Goal: Information Seeking & Learning: Learn about a topic

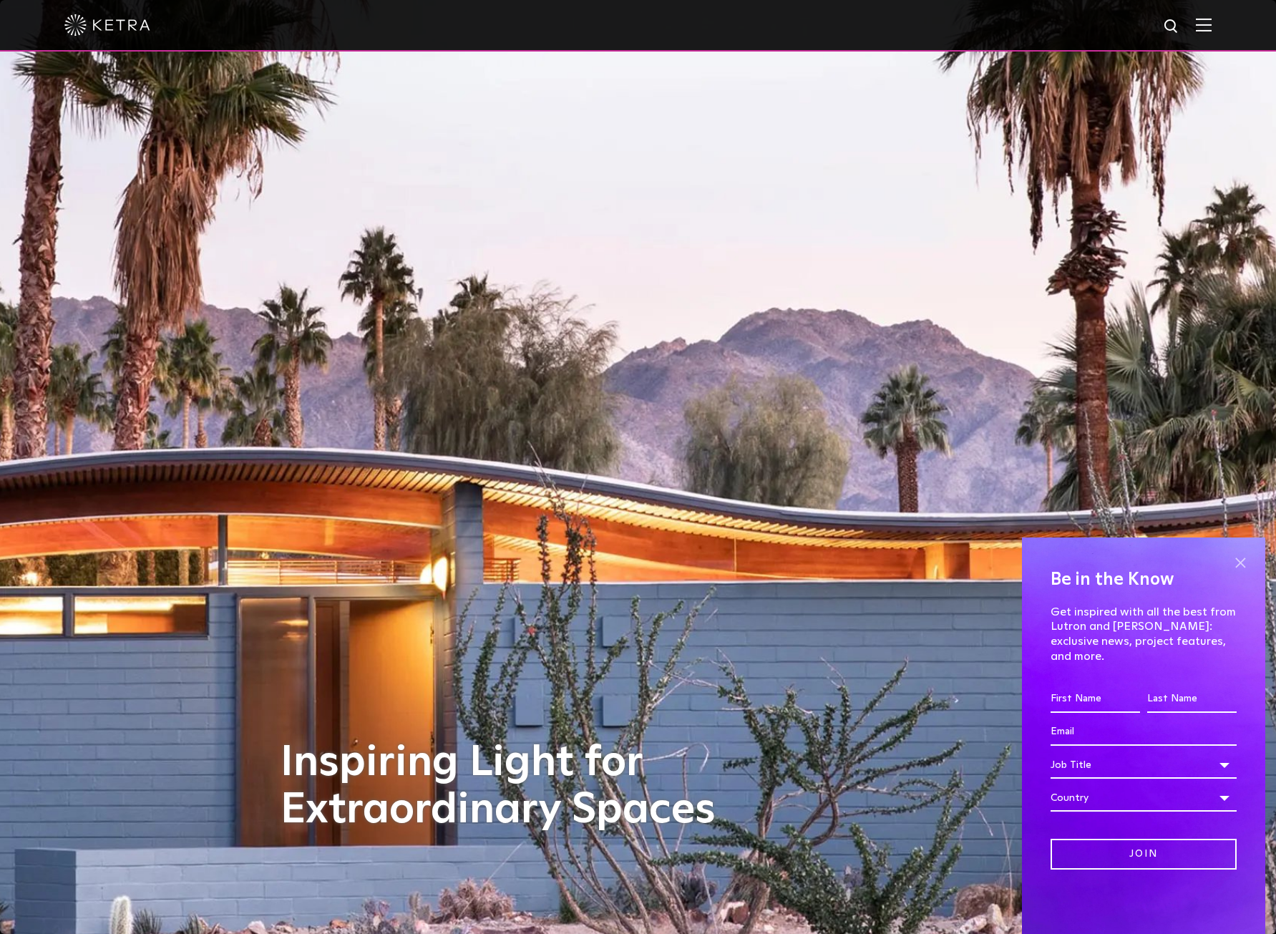
click at [1234, 573] on span at bounding box center [1239, 562] width 21 height 21
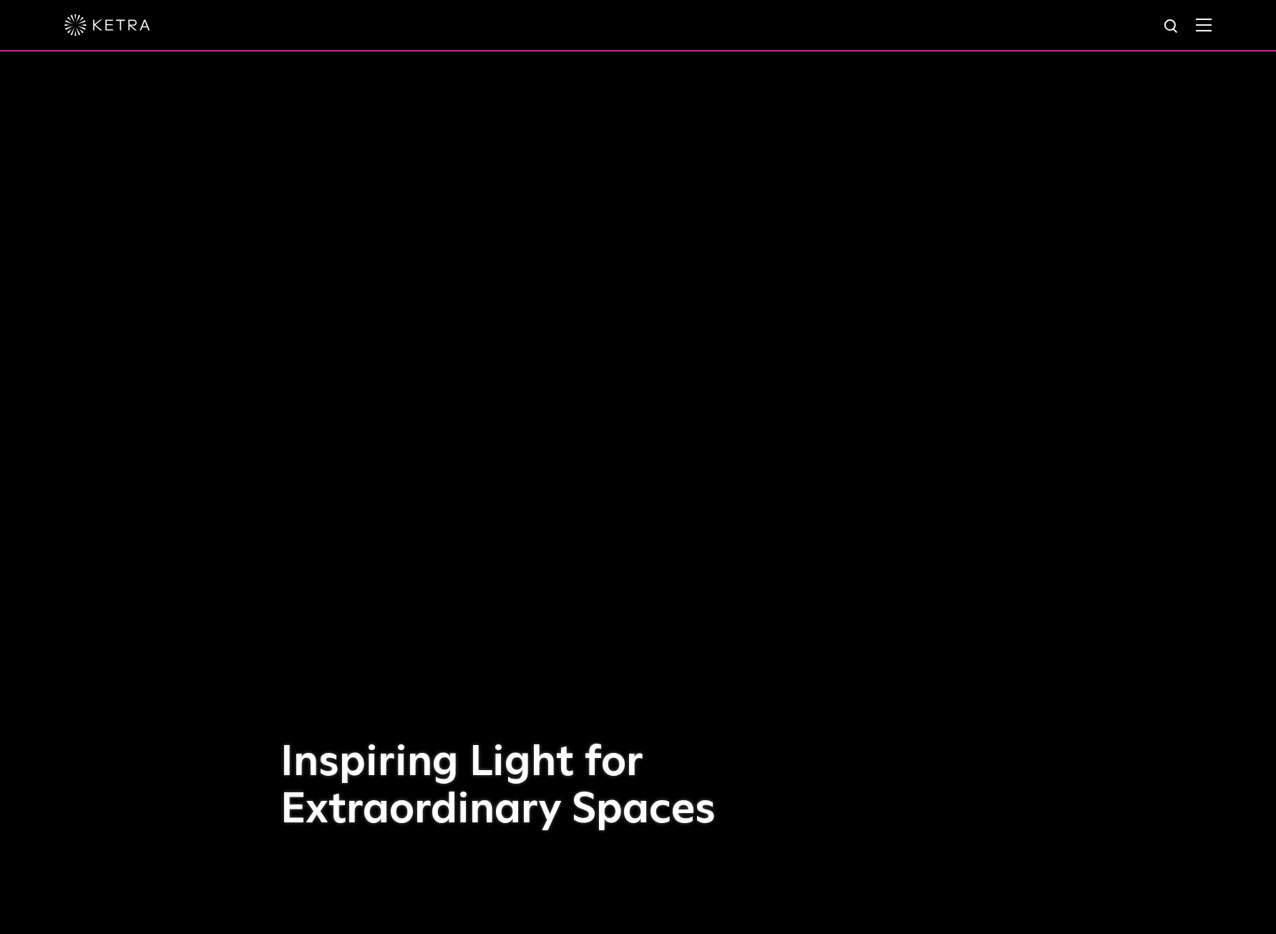
click at [1211, 23] on img at bounding box center [1204, 25] width 16 height 14
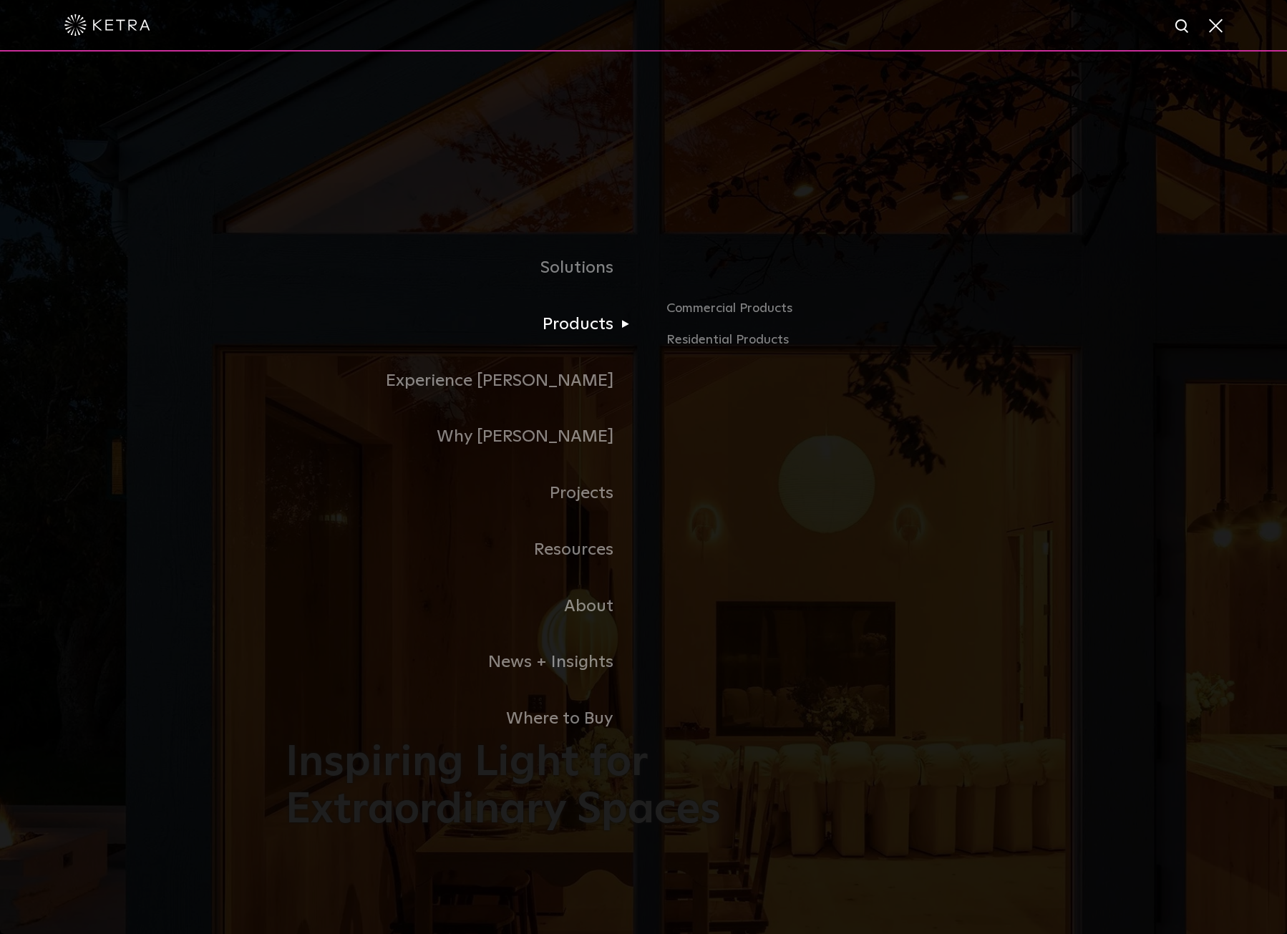
click at [567, 331] on link "Products" at bounding box center [465, 324] width 358 height 57
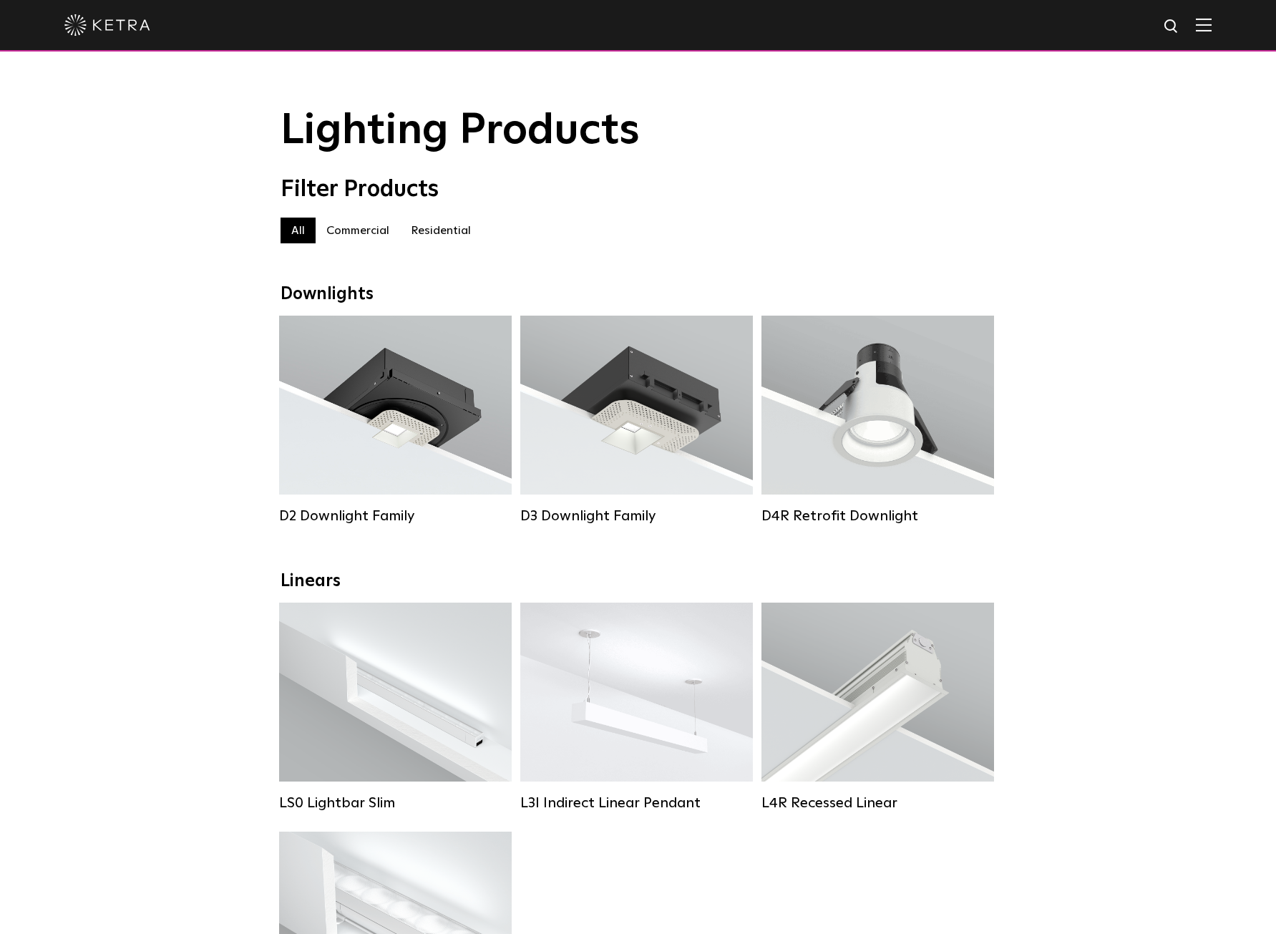
scroll to position [3, 0]
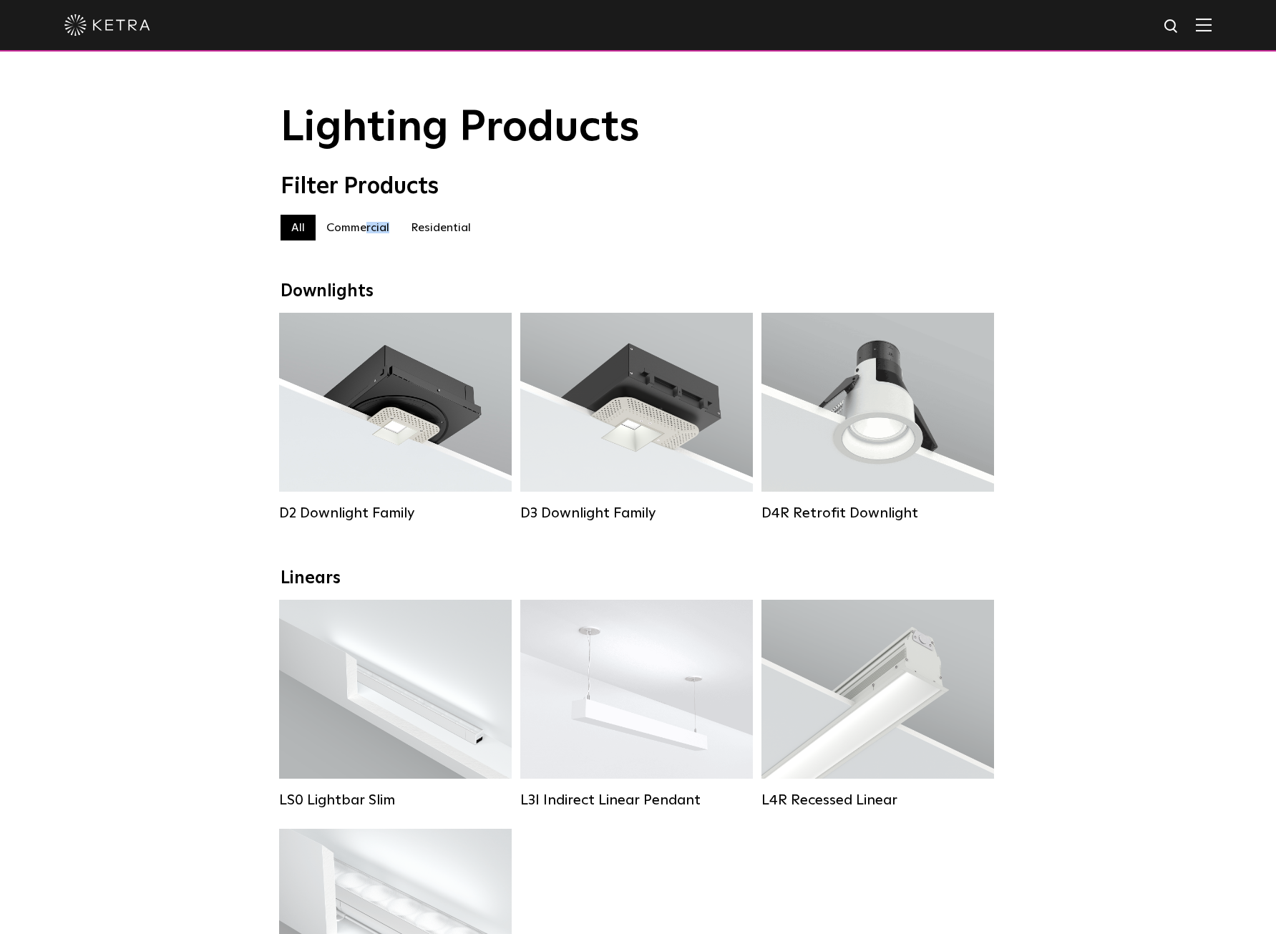
click at [365, 233] on label "Commercial" at bounding box center [358, 228] width 84 height 26
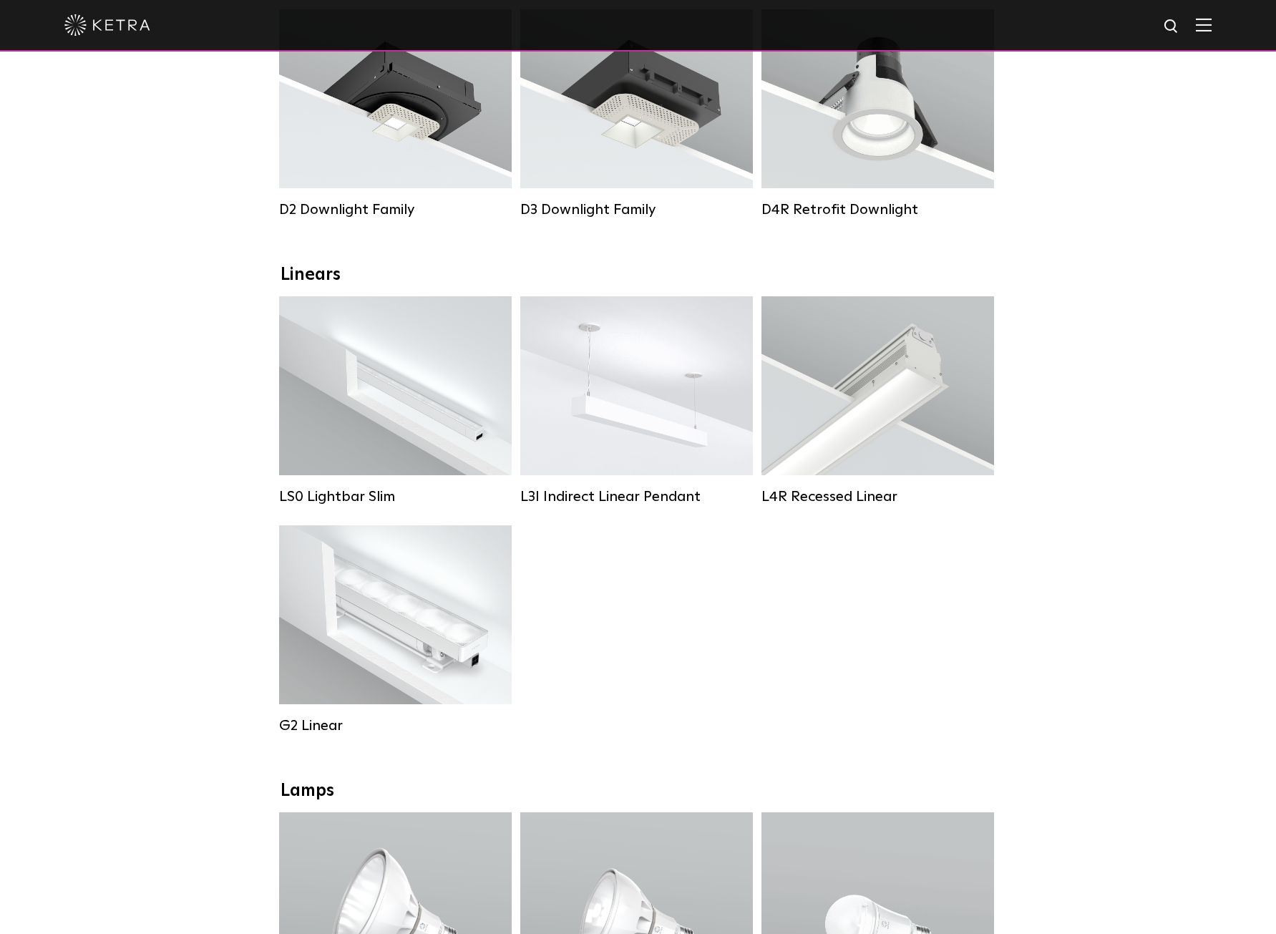
scroll to position [211, 0]
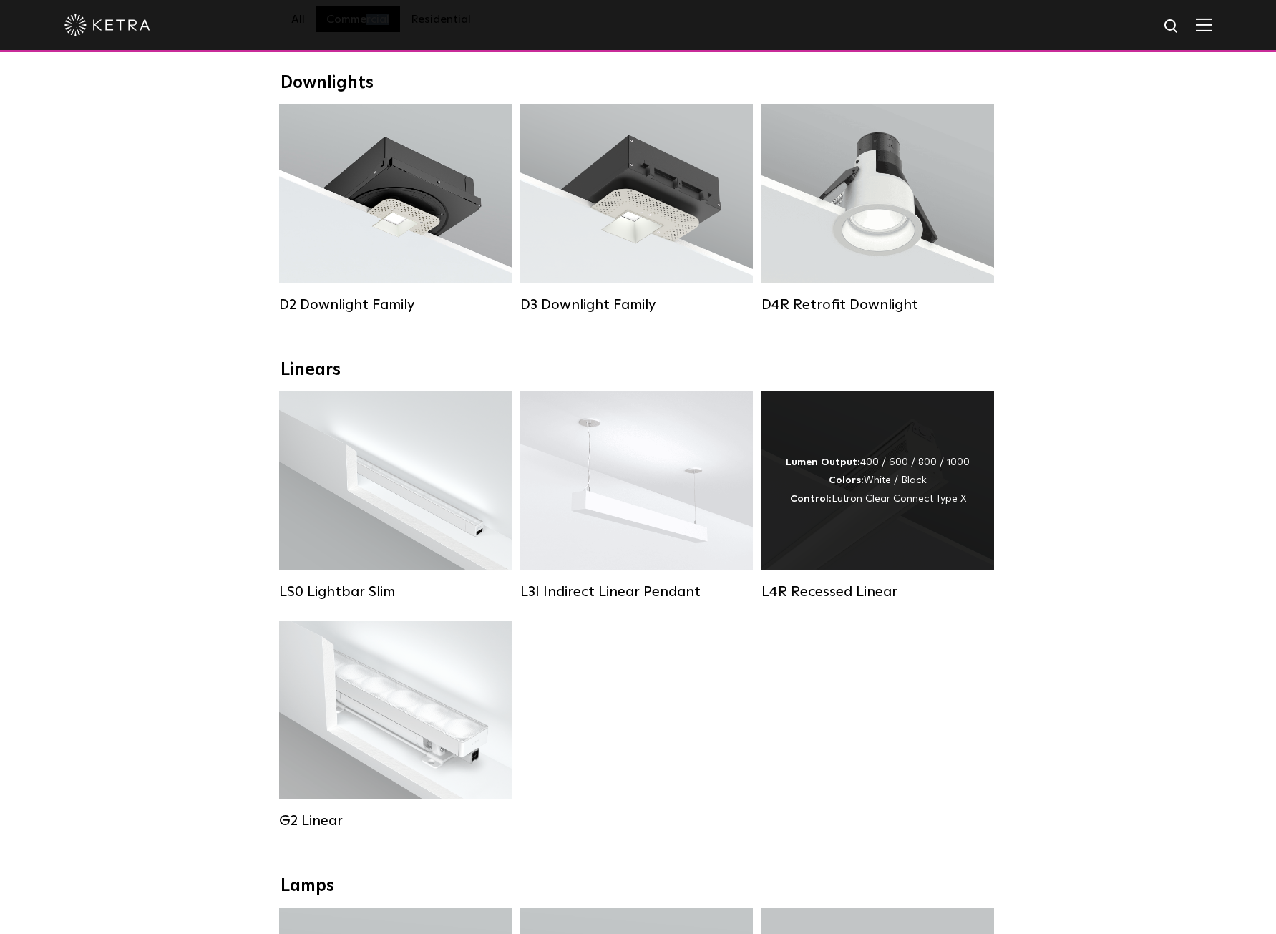
click at [914, 454] on div "Lumen Output: 400 / 600 / 800 / 1000 Colors: White / Black Control: Lutron Clea…" at bounding box center [878, 481] width 184 height 54
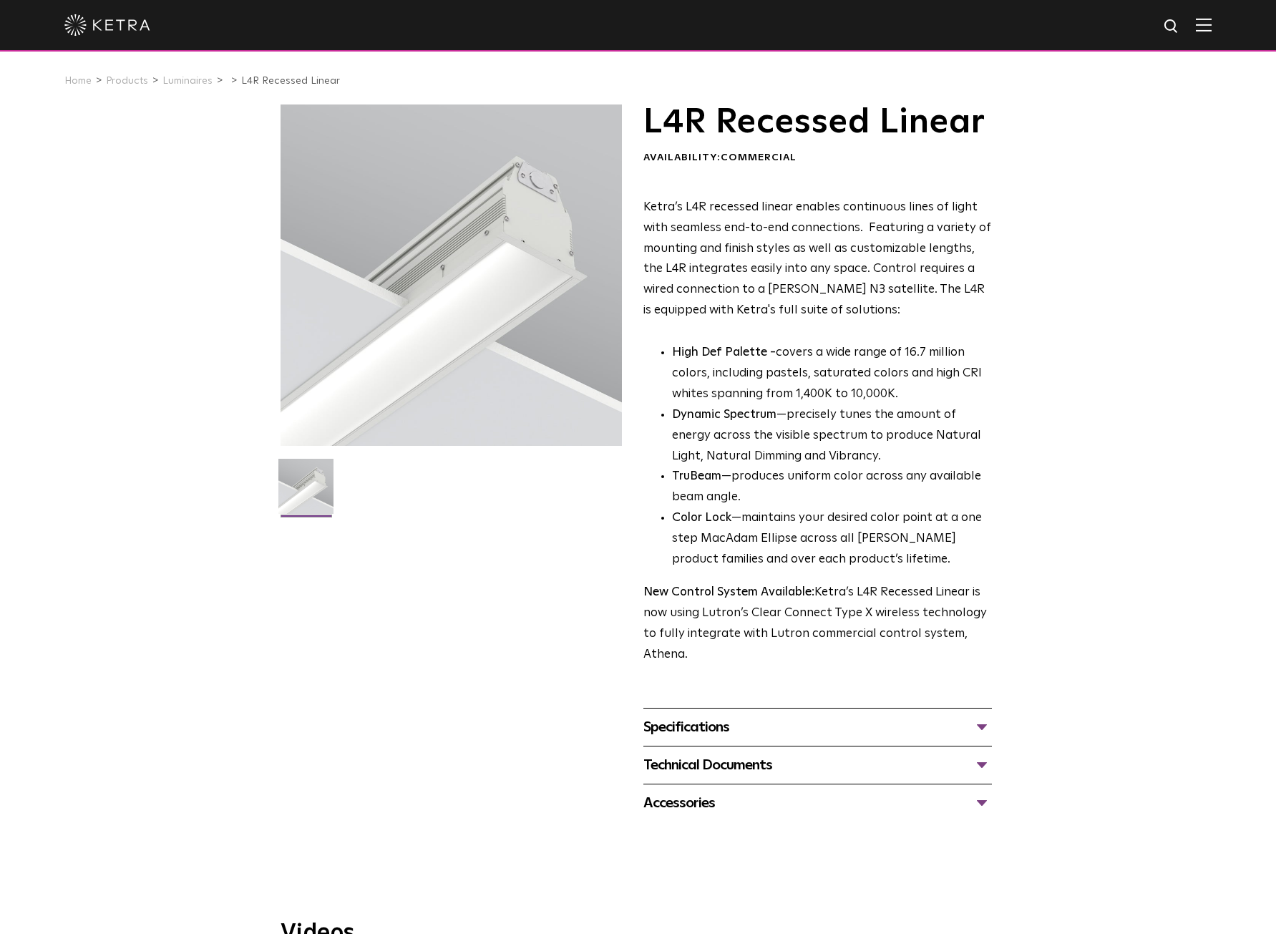
click at [985, 716] on div "Specifications" at bounding box center [817, 727] width 348 height 23
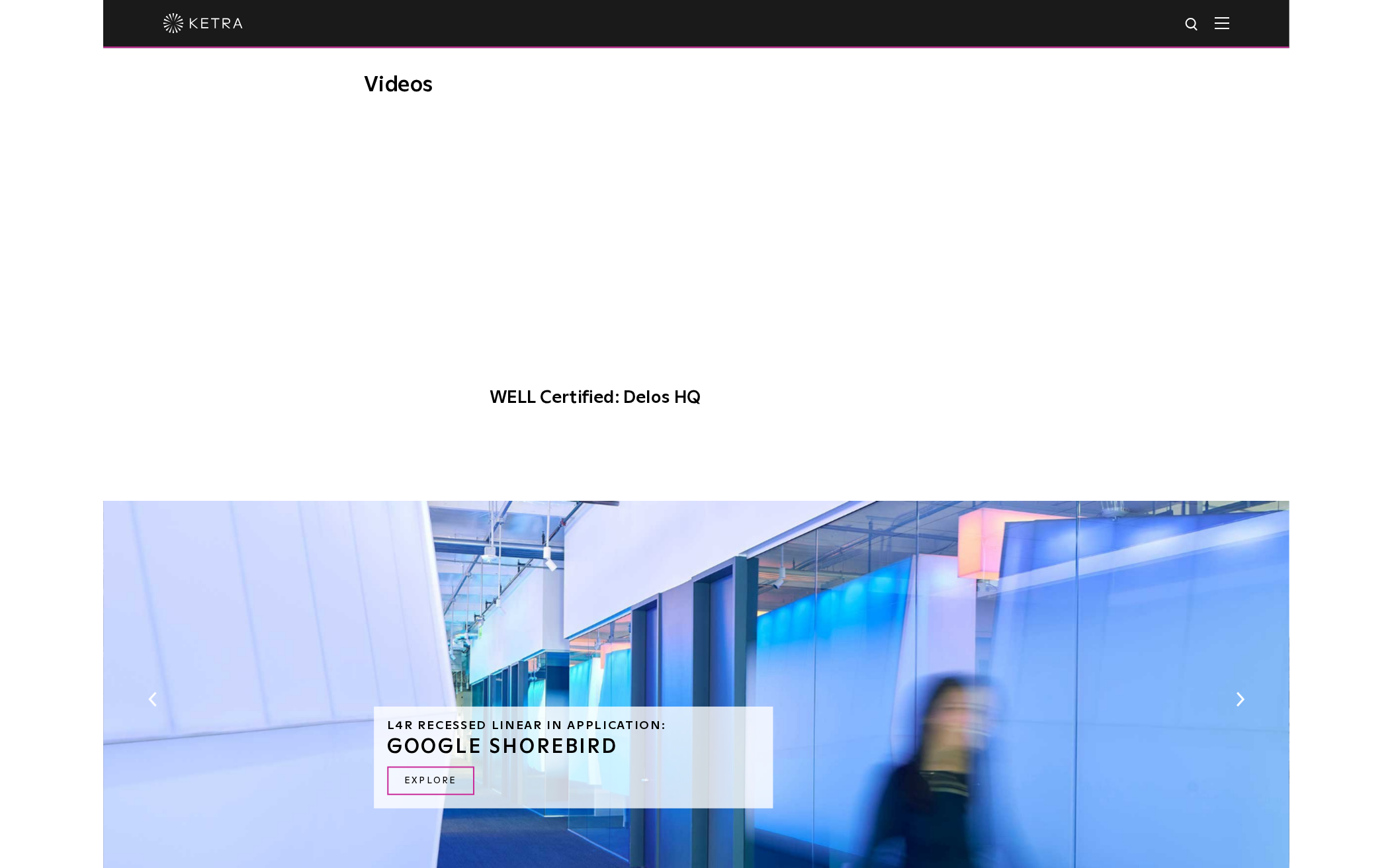
scroll to position [369, 0]
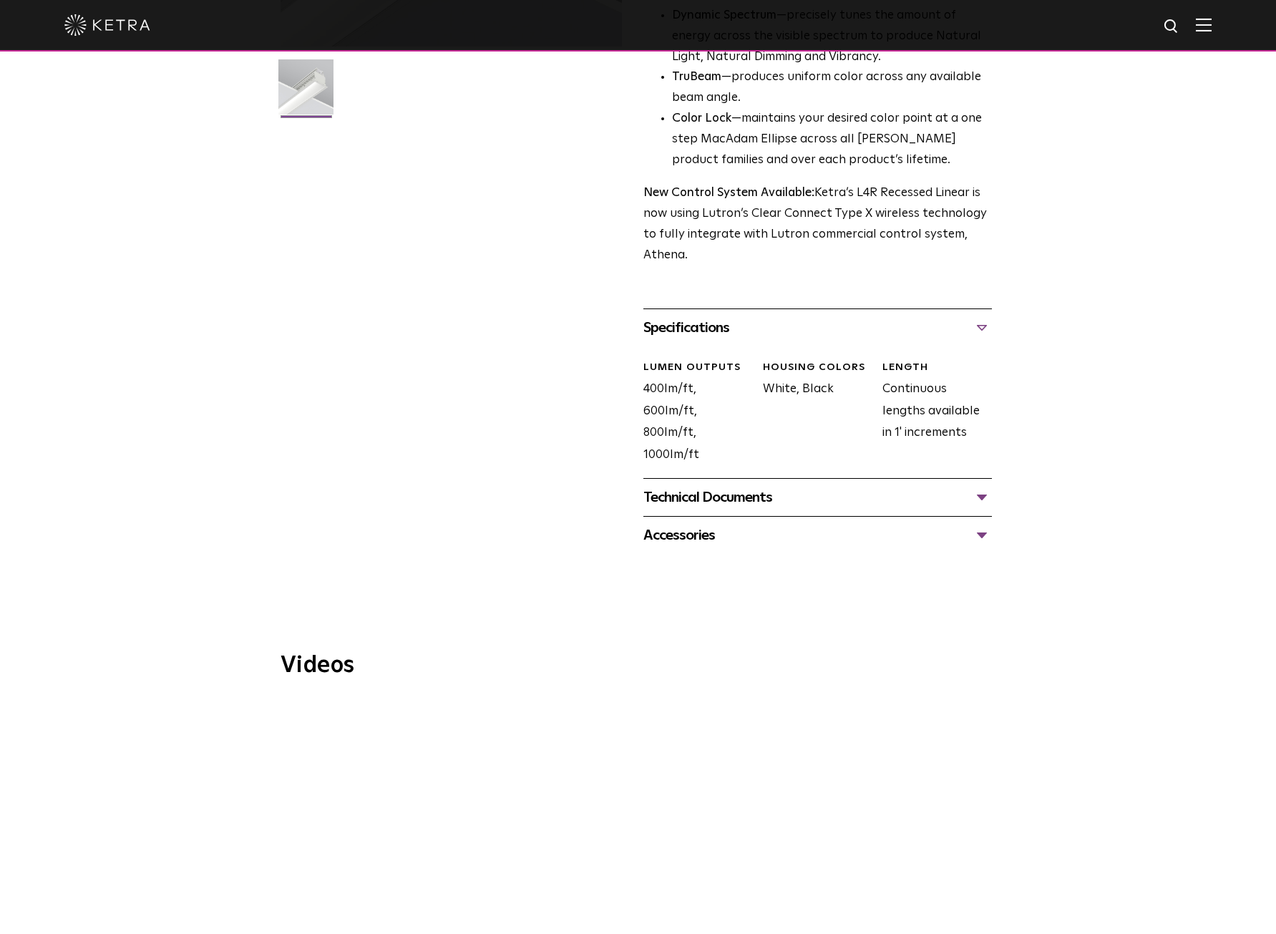
click at [977, 488] on div "Technical Documents" at bounding box center [817, 497] width 348 height 23
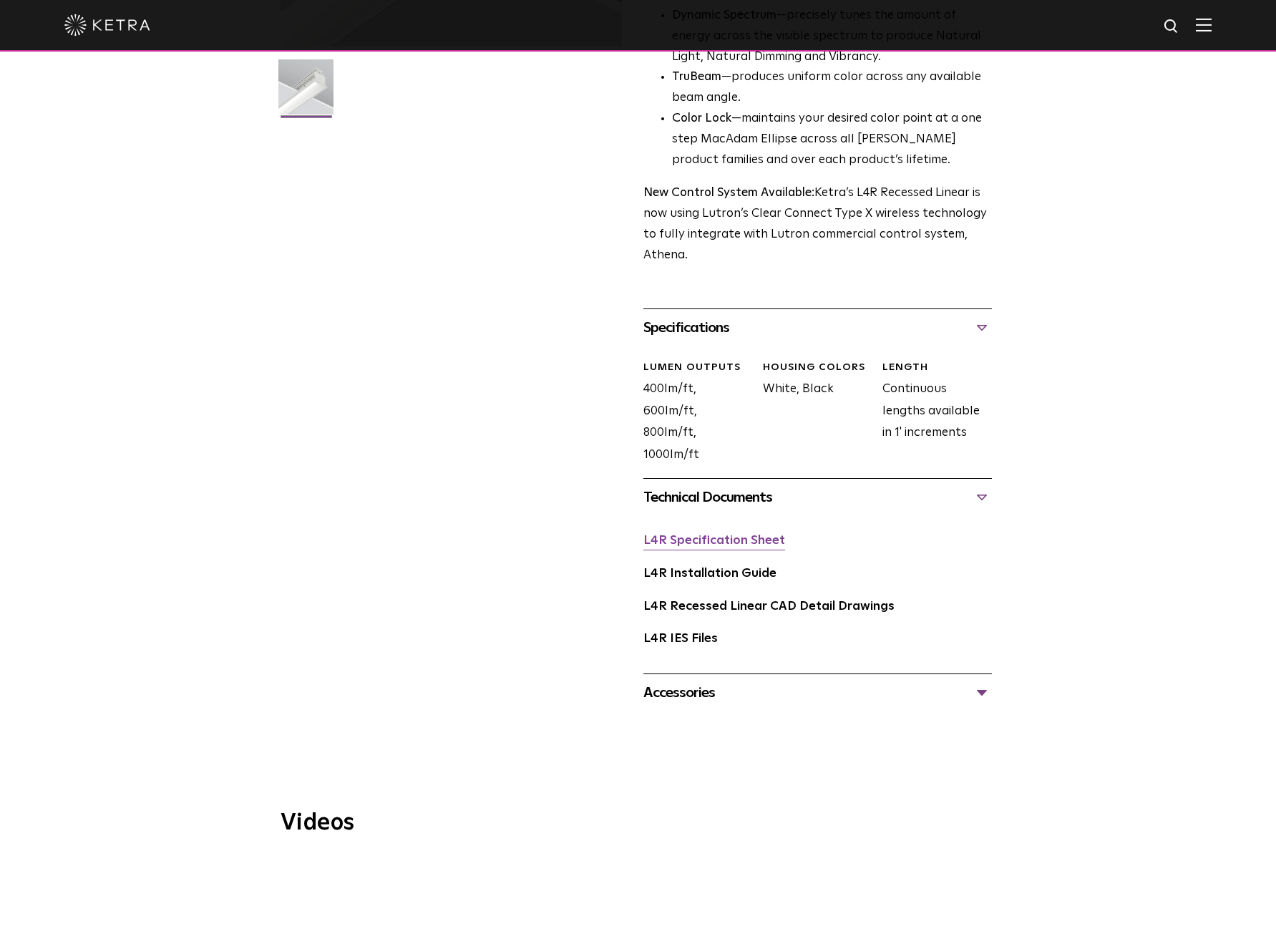
click at [733, 535] on link "L4R Specification Sheet" at bounding box center [714, 541] width 142 height 12
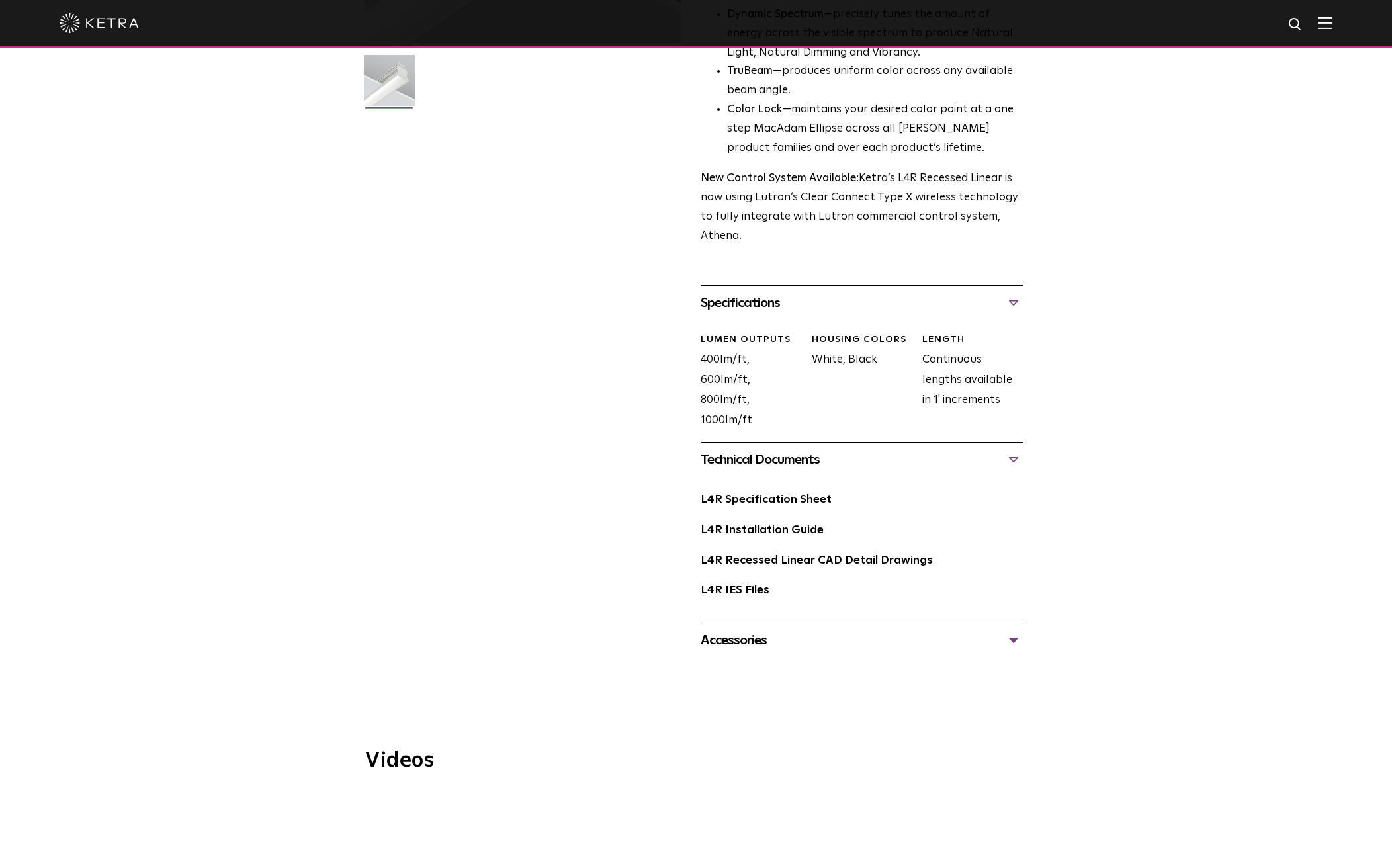
scroll to position [0, 0]
